Goal: Navigation & Orientation: Go to known website

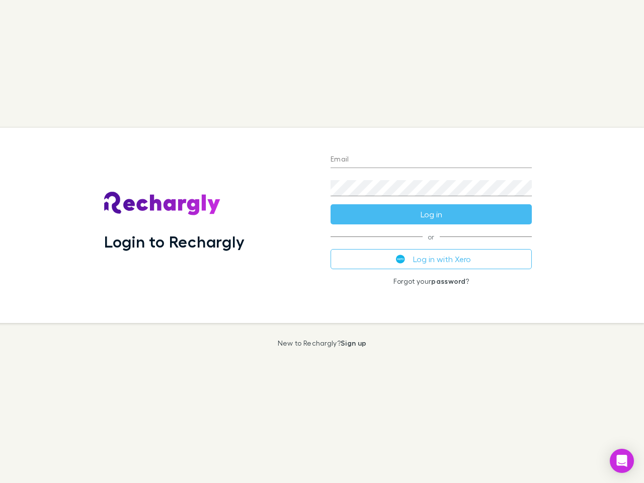
click at [322, 241] on div "Login to Rechargly" at bounding box center [209, 225] width 226 height 195
click at [431, 160] on input "Email" at bounding box center [430, 160] width 201 height 16
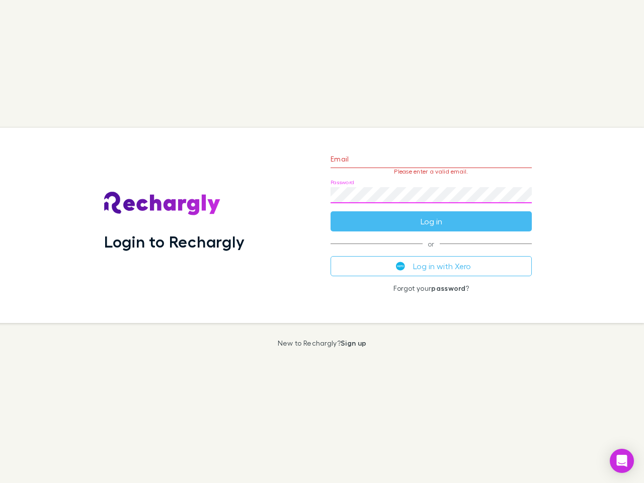
click at [431, 214] on form "Email Please enter a valid email. Password Log in" at bounding box center [430, 188] width 201 height 88
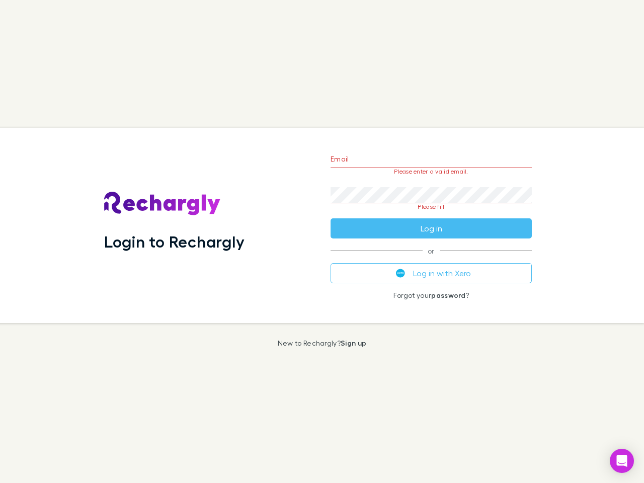
click at [431, 259] on div "Email Please enter a valid email. Password Please fill Log in or Log in with Xe…" at bounding box center [430, 225] width 217 height 195
click at [622, 461] on icon "Open Intercom Messenger" at bounding box center [622, 461] width 11 height 12
